Goal: Task Accomplishment & Management: Use online tool/utility

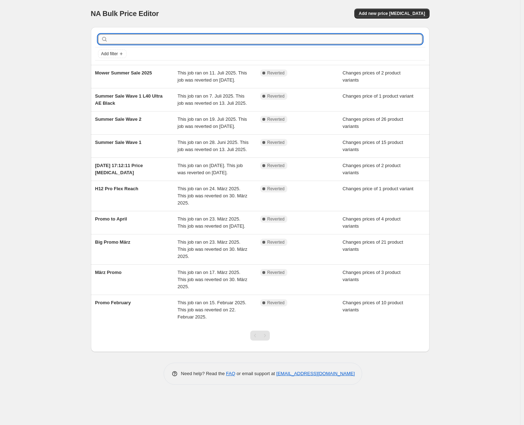
click at [202, 43] on input "text" at bounding box center [265, 39] width 313 height 10
type input "Dreame H15 Mix"
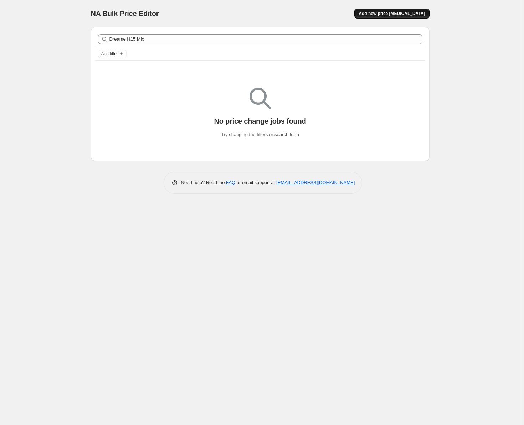
click at [374, 14] on button "Add new price [MEDICAL_DATA]" at bounding box center [391, 14] width 75 height 10
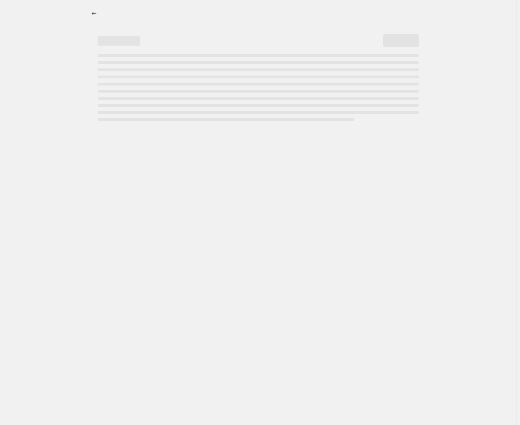
select select "percentage"
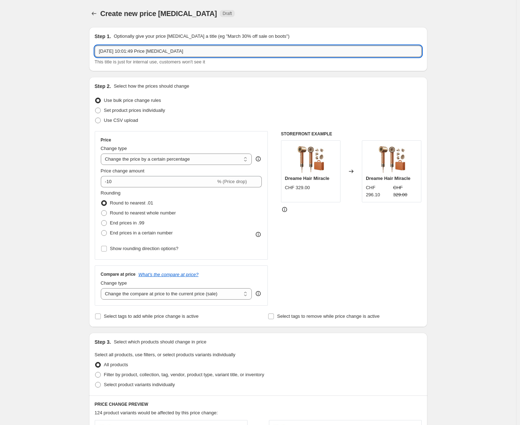
click at [195, 53] on input "[DATE] 10:01:49 Price [MEDICAL_DATA]" at bounding box center [258, 51] width 327 height 11
type input "Dreame H15 Mix"
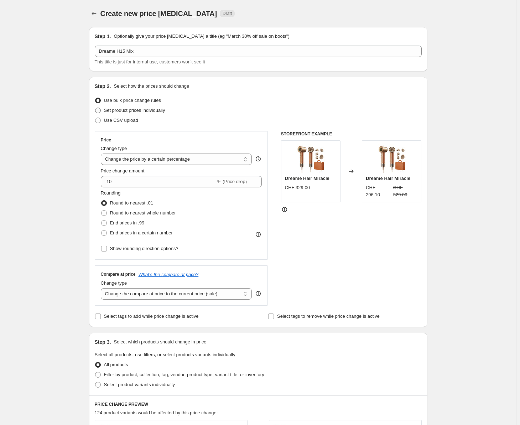
click at [129, 111] on span "Set product prices individually" at bounding box center [134, 110] width 61 height 5
click at [95, 108] on input "Set product prices individually" at bounding box center [95, 108] width 0 height 0
radio input "true"
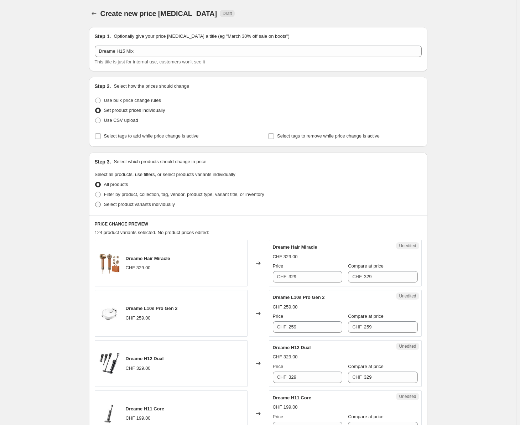
click at [126, 202] on span "Select product variants individually" at bounding box center [139, 204] width 71 height 5
click at [95, 202] on input "Select product variants individually" at bounding box center [95, 202] width 0 height 0
radio input "true"
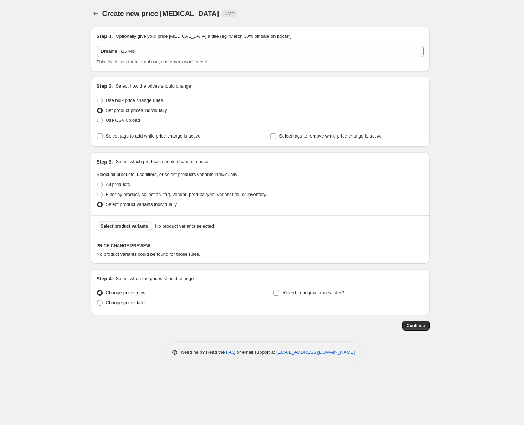
click at [135, 228] on span "Select product variants" at bounding box center [124, 226] width 47 height 6
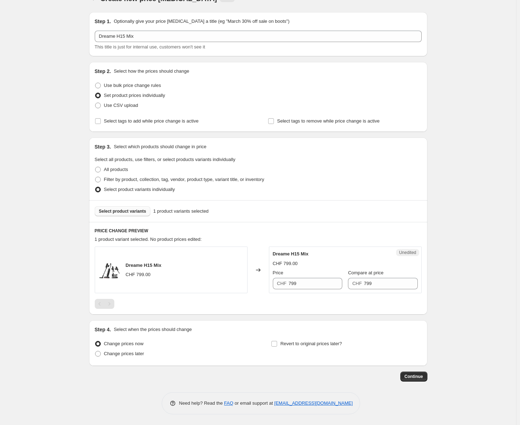
scroll to position [15, 0]
click at [304, 285] on input "799" at bounding box center [316, 283] width 54 height 11
drag, startPoint x: 304, startPoint y: 285, endPoint x: 210, endPoint y: 299, distance: 95.2
click at [190, 284] on div "Dreame H15 Mix CHF 799.00 Changed to Unedited Dreame H15 Mix CHF 799.00 Price C…" at bounding box center [258, 270] width 327 height 47
type input "599"
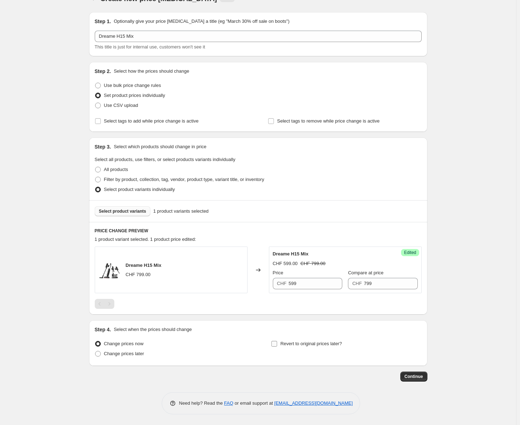
click at [314, 345] on span "Revert to original prices later?" at bounding box center [311, 343] width 62 height 5
click at [277, 345] on input "Revert to original prices later?" at bounding box center [274, 344] width 6 height 6
checkbox input "true"
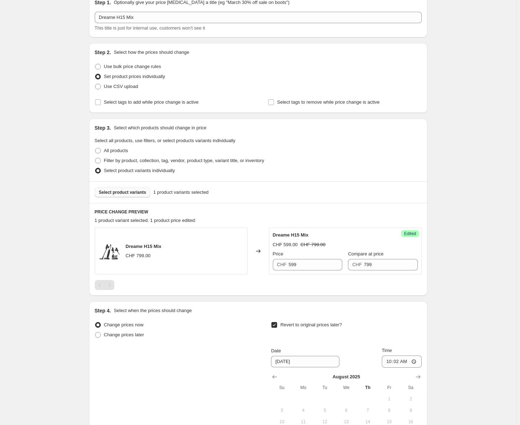
scroll to position [148, 0]
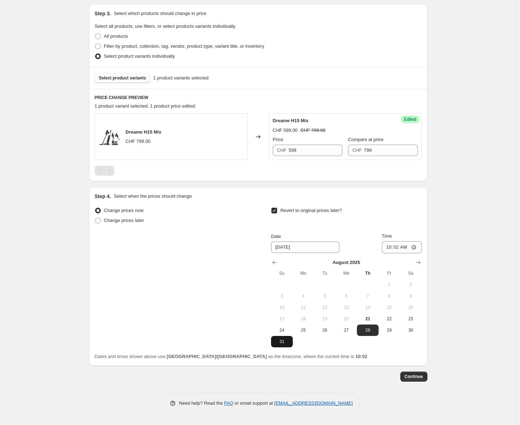
click at [280, 340] on span "31" at bounding box center [282, 342] width 16 height 6
type input "[DATE]"
click at [405, 253] on input "10:02" at bounding box center [402, 247] width 40 height 12
type input "23:59"
click at [425, 380] on button "Continue" at bounding box center [413, 377] width 27 height 10
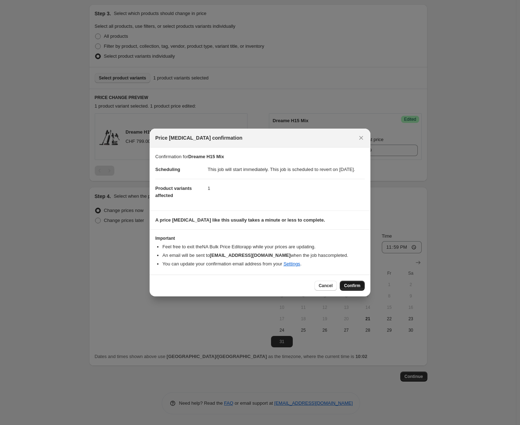
click at [352, 289] on span "Confirm" at bounding box center [352, 286] width 16 height 6
